Goal: Transaction & Acquisition: Purchase product/service

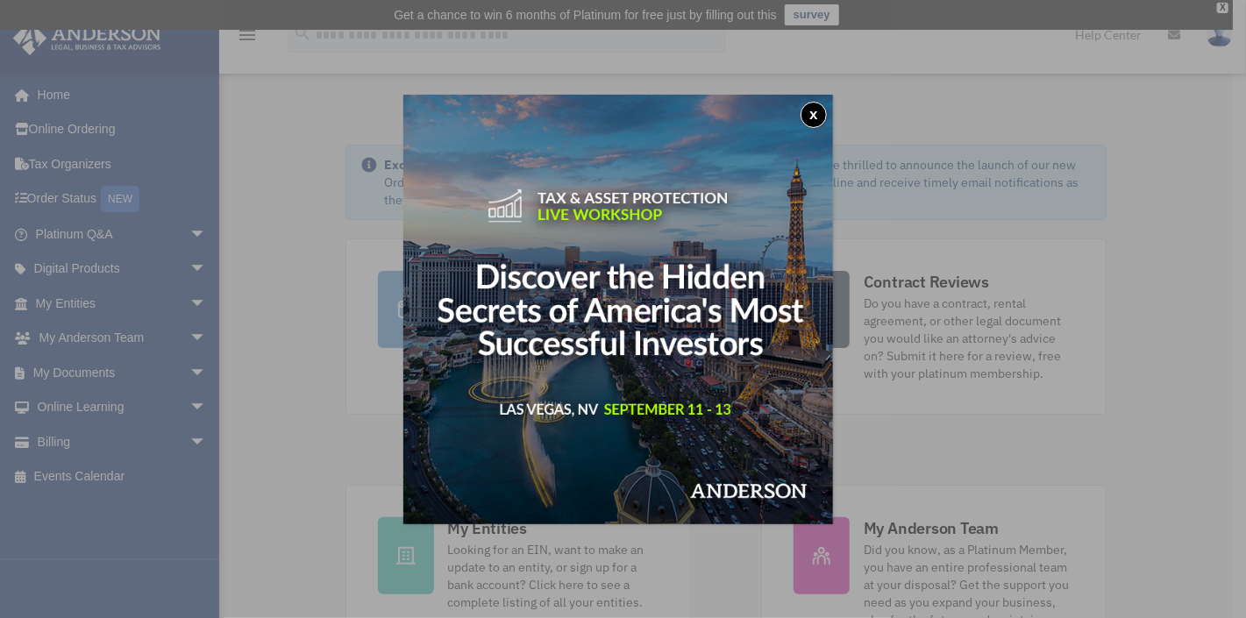
click at [818, 113] on button "x" at bounding box center [813, 115] width 26 height 26
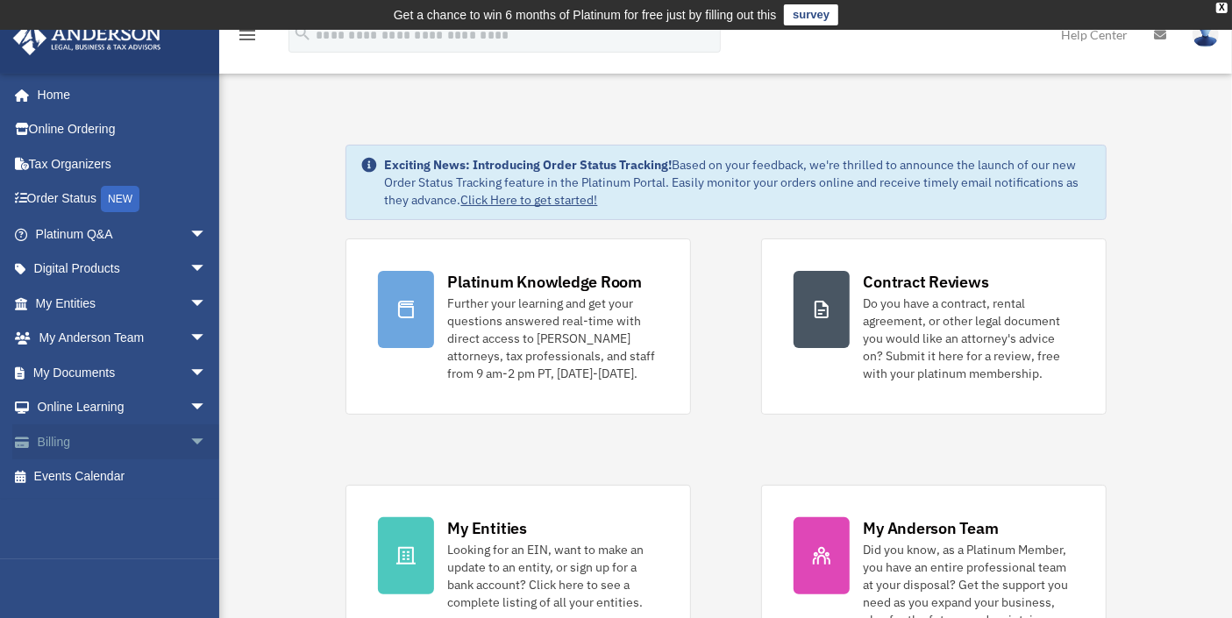
click at [189, 440] on span "arrow_drop_down" at bounding box center [206, 442] width 35 height 36
click at [136, 477] on link "$ Open Invoices" at bounding box center [129, 477] width 209 height 36
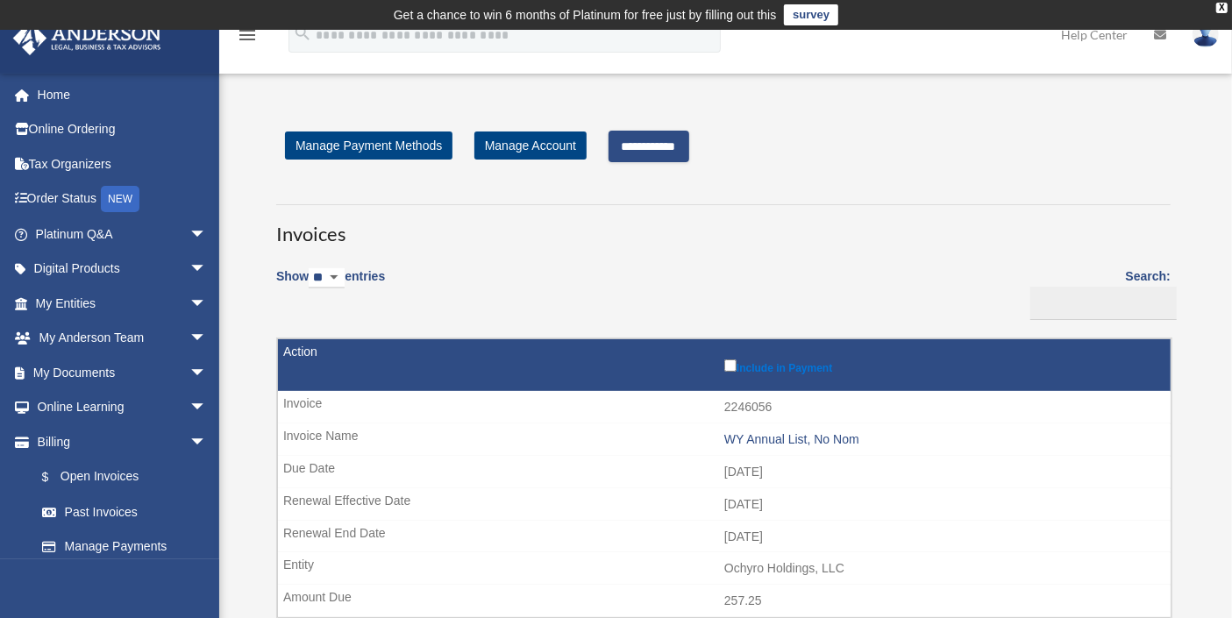
click at [689, 149] on input "**********" at bounding box center [648, 147] width 81 height 32
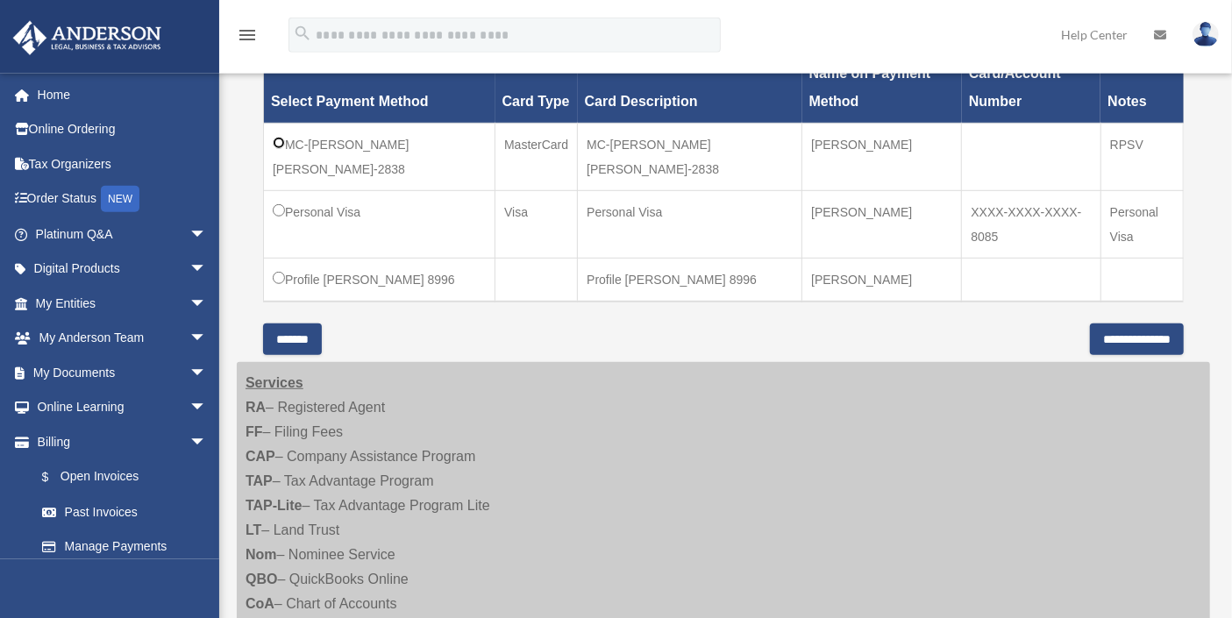
scroll to position [677, 0]
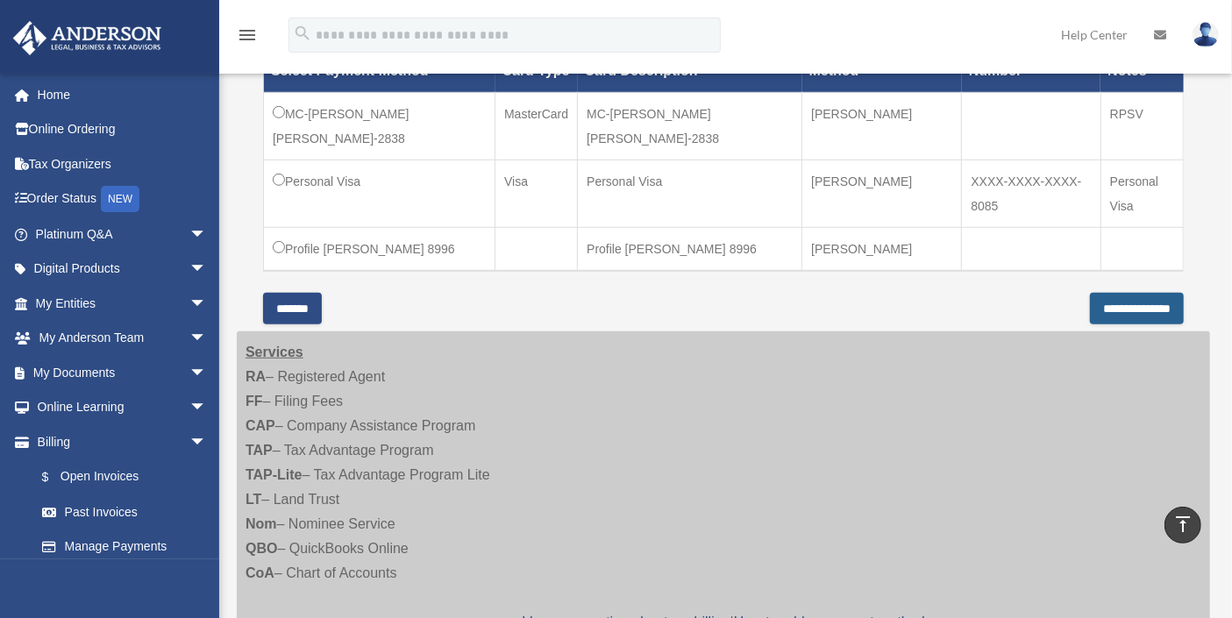
click at [1116, 293] on input "**********" at bounding box center [1137, 309] width 94 height 32
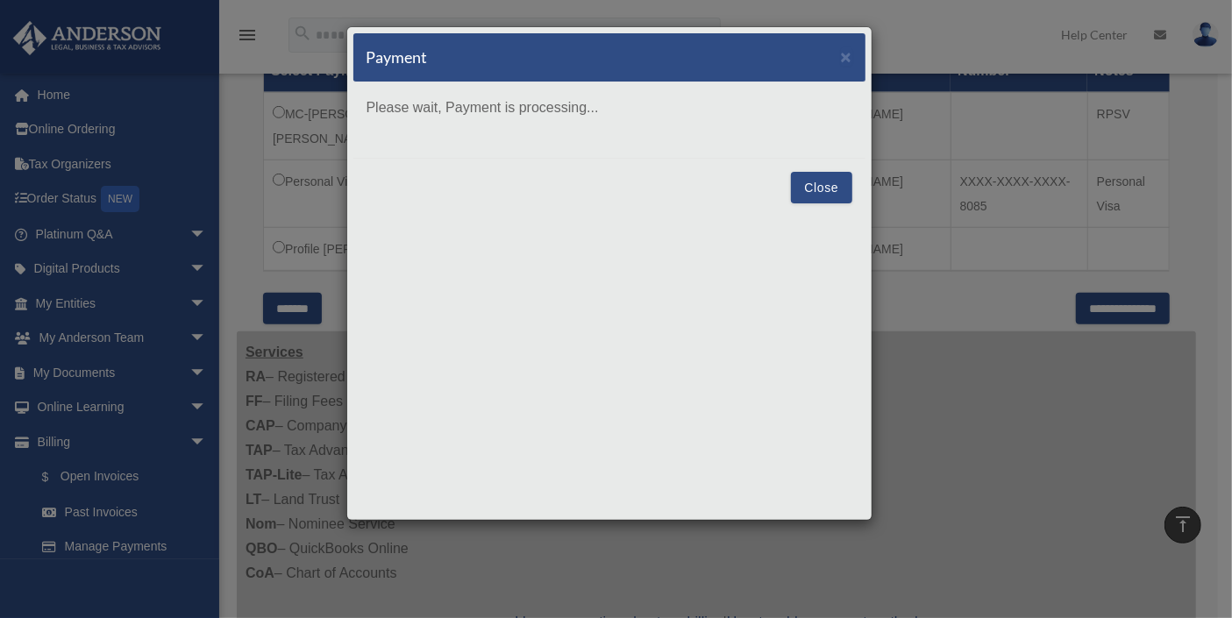
drag, startPoint x: 701, startPoint y: 60, endPoint x: 733, endPoint y: 254, distance: 196.3
click at [733, 254] on div "Payment × Please wait, Payment is processing... Close" at bounding box center [609, 273] width 526 height 494
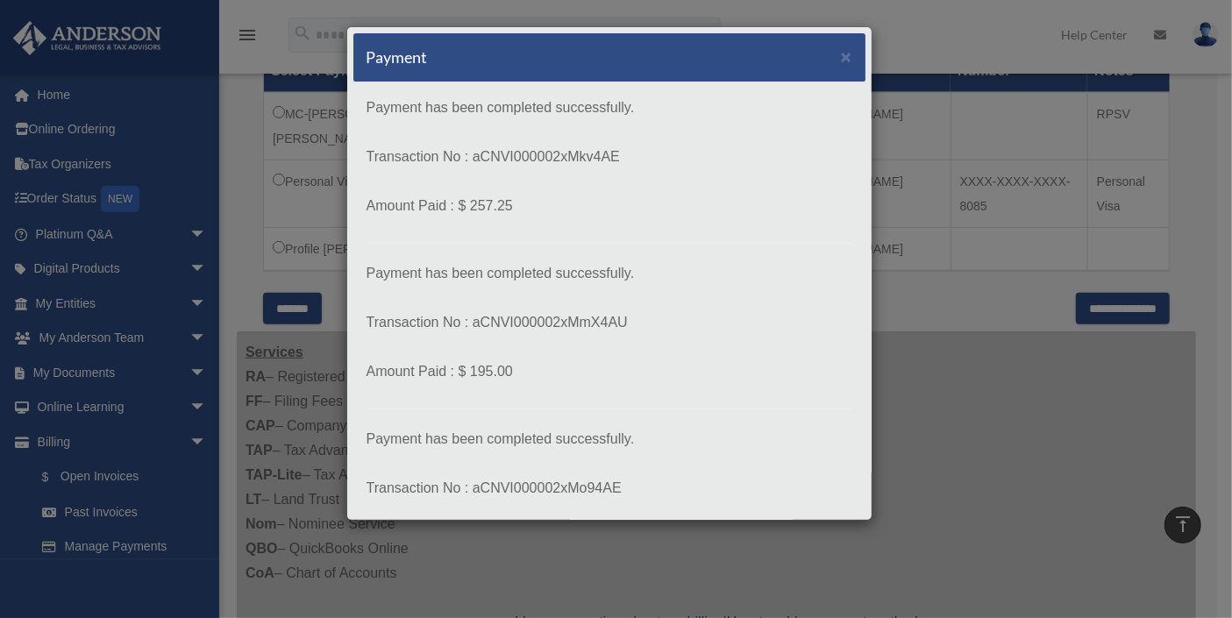
click at [948, 54] on div "Payment × Payment has been completed successfully. Transaction No : aCNVI000002…" at bounding box center [616, 309] width 1232 height 618
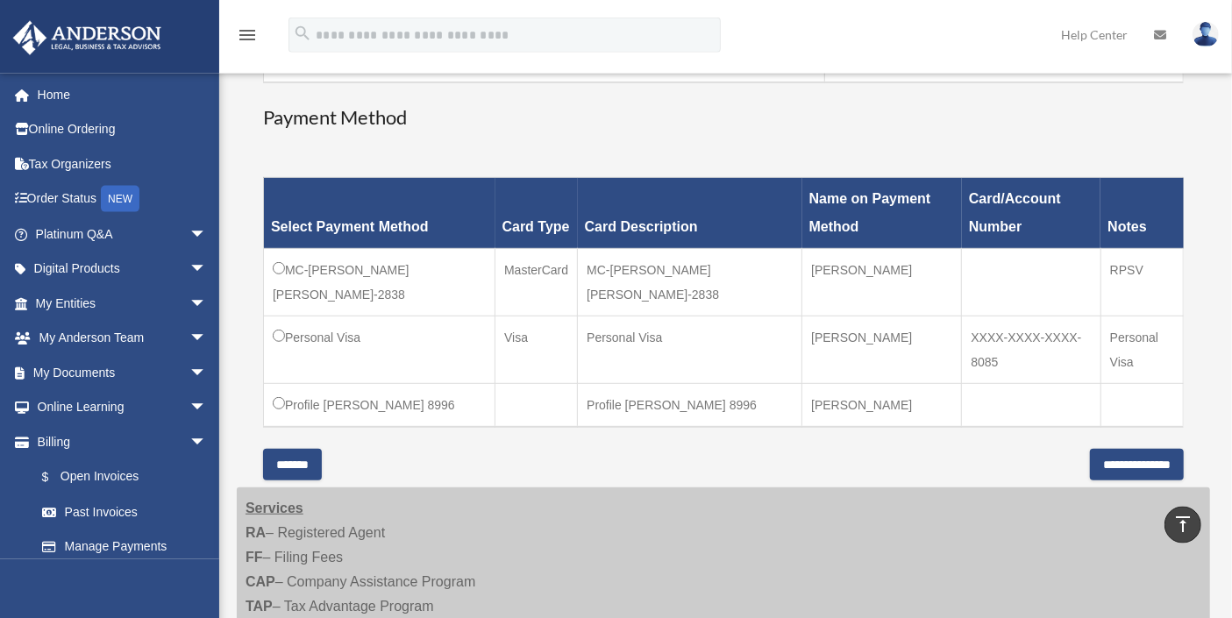
scroll to position [484, 0]
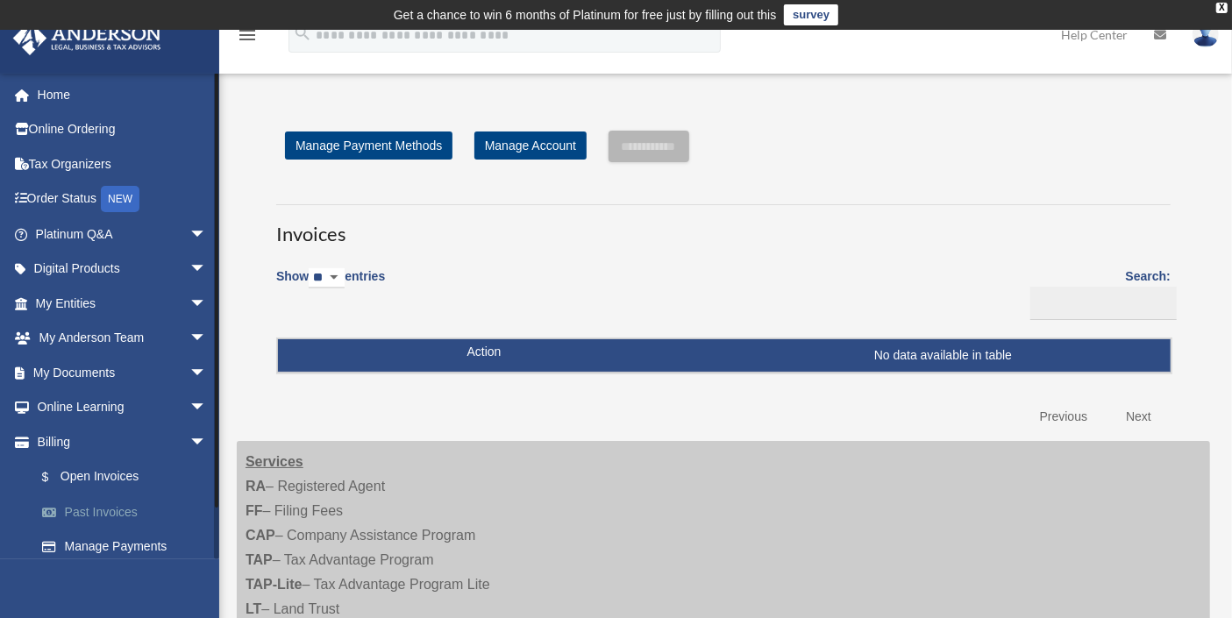
click at [75, 513] on link "Past Invoices" at bounding box center [129, 511] width 209 height 35
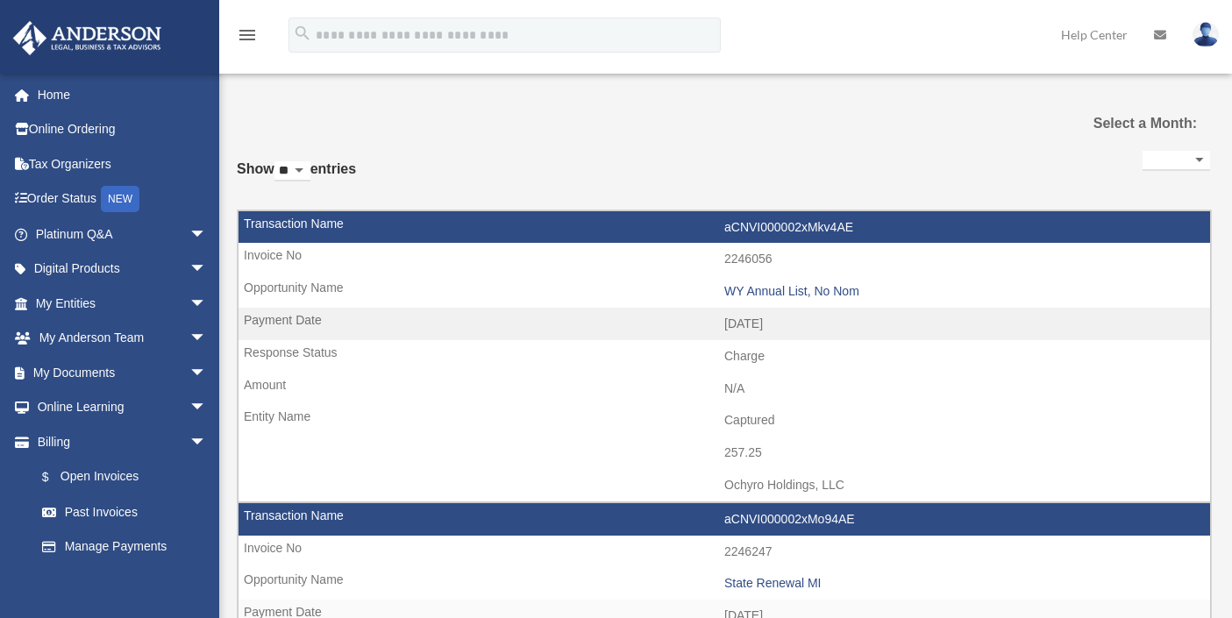
select select
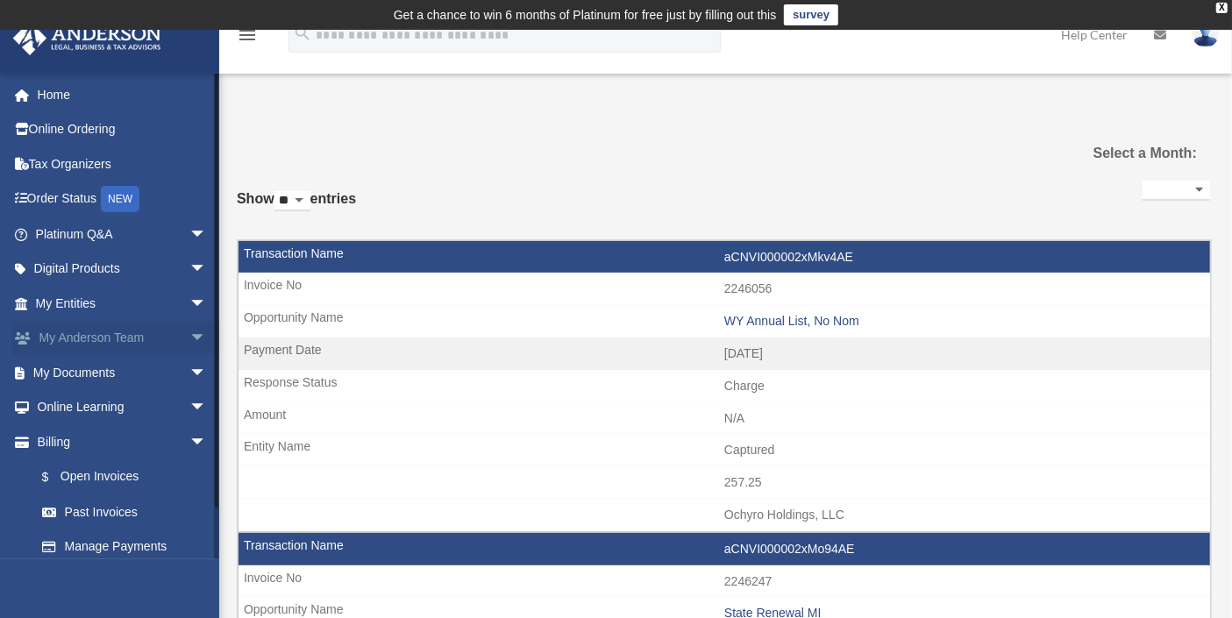
click at [169, 333] on link "My Anderson Team arrow_drop_down" at bounding box center [122, 338] width 221 height 35
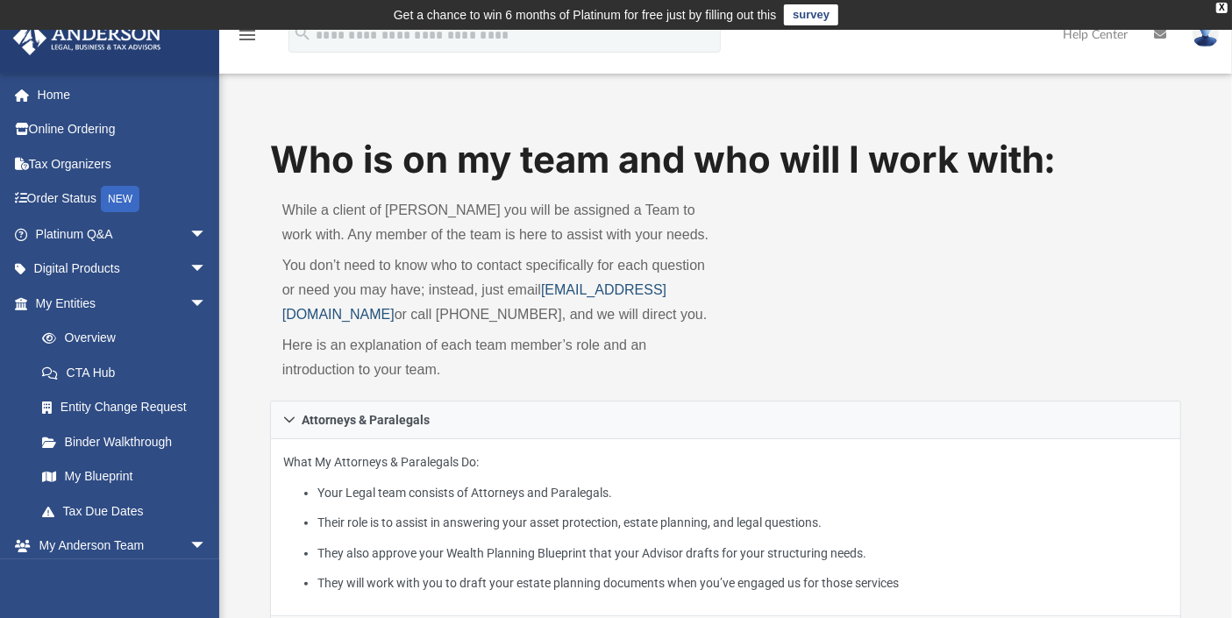
click at [398, 309] on link "[EMAIL_ADDRESS][DOMAIN_NAME]" at bounding box center [474, 301] width 384 height 39
